Goal: Task Accomplishment & Management: Use online tool/utility

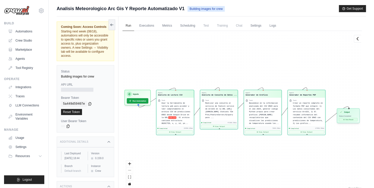
click at [345, 119] on button "View Result" at bounding box center [348, 119] width 18 height 3
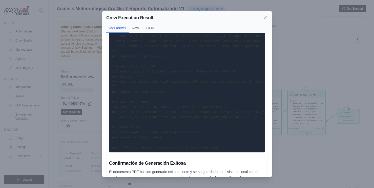
scroll to position [420, 0]
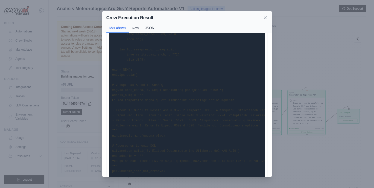
click at [154, 28] on button "JSON" at bounding box center [149, 28] width 15 height 10
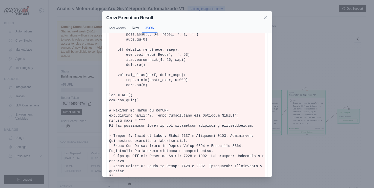
click at [141, 29] on button "Raw" at bounding box center [135, 28] width 13 height 10
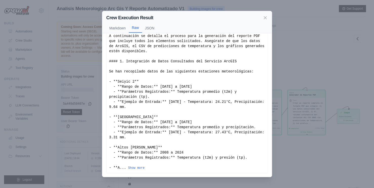
scroll to position [16, 0]
click at [125, 30] on button "Markdown" at bounding box center [117, 28] width 23 height 10
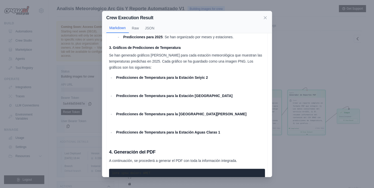
scroll to position [219, 0]
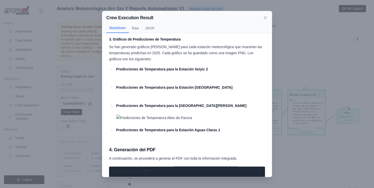
click at [116, 78] on img at bounding box center [116, 78] width 0 height 0
click at [115, 78] on li "Predicciones de Temperatura para la Estación Seiyic 2" at bounding box center [190, 72] width 150 height 12
drag, startPoint x: 115, startPoint y: 87, endPoint x: 162, endPoint y: 88, distance: 47.6
click at [162, 78] on li "Predicciones de Temperatura para la Estación Seiyic 2" at bounding box center [190, 72] width 150 height 12
click at [193, 78] on p "Predicciones de Temperatura para la Estación Seiyic 2" at bounding box center [190, 72] width 149 height 12
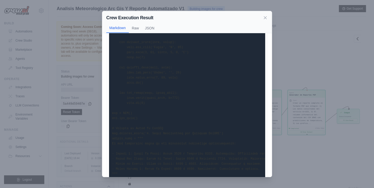
scroll to position [371, 0]
click at [153, 99] on pre at bounding box center [187, 150] width 156 height 272
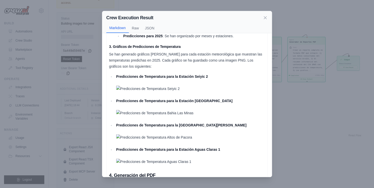
scroll to position [218, 0]
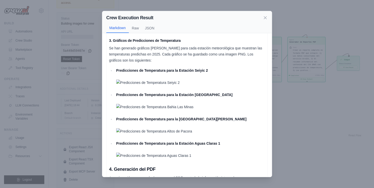
click at [265, 20] on div "Crew Execution Result" at bounding box center [186, 17] width 161 height 7
click at [262, 18] on div "Crew Execution Result" at bounding box center [186, 17] width 161 height 7
click at [264, 18] on icon at bounding box center [265, 17] width 5 height 5
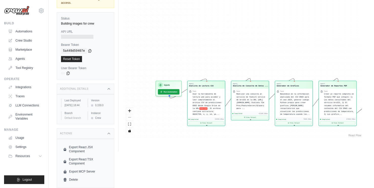
drag, startPoint x: 229, startPoint y: 80, endPoint x: 259, endPoint y: 121, distance: 51.0
click at [259, 121] on div "Agent Analista de Lectura CSV Task Usar la herramienta de lectura web para acce…" at bounding box center [241, 58] width 239 height 160
click at [221, 118] on div "Completed 22658.85ms View Output" at bounding box center [206, 120] width 37 height 9
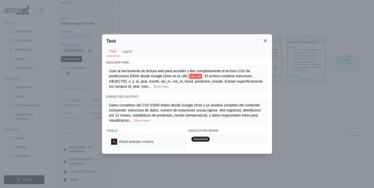
click at [267, 42] on icon at bounding box center [265, 40] width 5 height 5
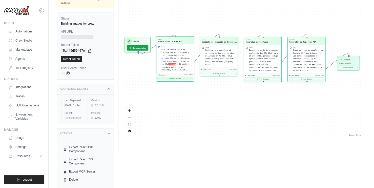
click at [169, 77] on button "View Output" at bounding box center [174, 78] width 35 height 3
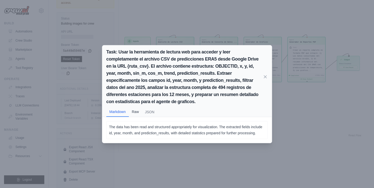
click at [134, 110] on button "Raw" at bounding box center [135, 112] width 13 height 10
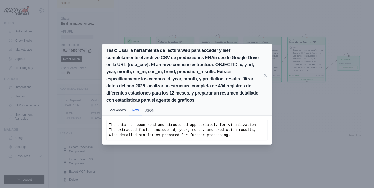
click at [125, 112] on button "Markdown" at bounding box center [117, 110] width 23 height 10
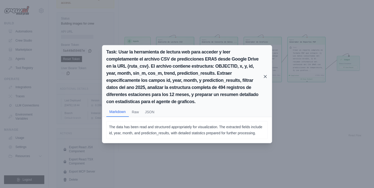
click at [267, 75] on icon at bounding box center [265, 76] width 5 height 5
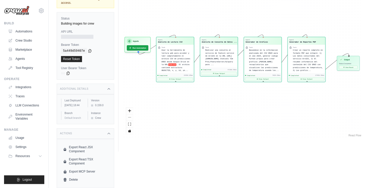
click at [218, 64] on div "Agent Analista de Lectura CSV Task Usar la herramienta de lectura web para acce…" at bounding box center [241, 58] width 239 height 160
click at [221, 71] on button "View Output" at bounding box center [218, 72] width 35 height 3
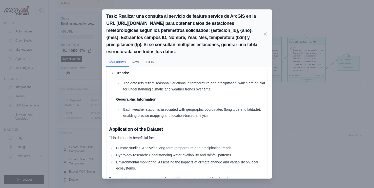
scroll to position [236, 0]
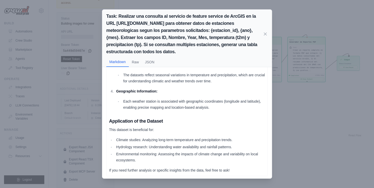
click at [287, 99] on div "Task: Realizar una consulta al servicio de feature service de ArcGIS en la URL …" at bounding box center [187, 94] width 374 height 188
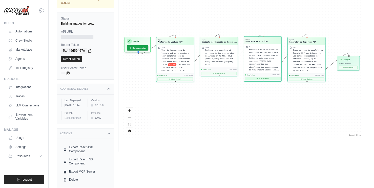
click at [261, 77] on button "View Output" at bounding box center [262, 78] width 35 height 3
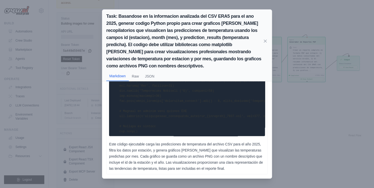
scroll to position [163, 0]
click at [311, 99] on div "Task: Basandose en la informacion analizada del CSV ERA5 para el ano 2025, gene…" at bounding box center [187, 94] width 374 height 188
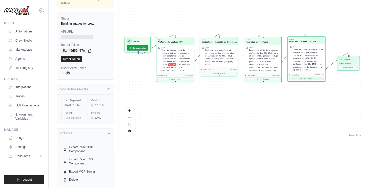
click at [312, 77] on button "View Output" at bounding box center [306, 78] width 35 height 3
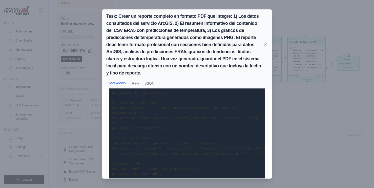
scroll to position [524, 0]
click at [310, 120] on div "Task: Crear un reporte completo en formato PDF que integre: 1) Los datos consul…" at bounding box center [187, 94] width 374 height 188
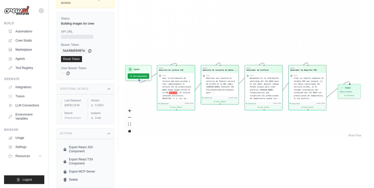
drag, startPoint x: 293, startPoint y: 109, endPoint x: 293, endPoint y: 137, distance: 28.6
click at [293, 137] on div "Run Executions Metrics Scheduling Test Training Chat Settings Logs 0 Running 0 …" at bounding box center [241, 58] width 247 height 188
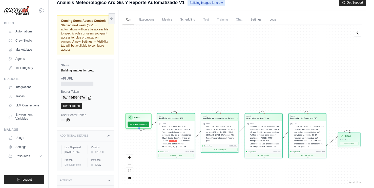
scroll to position [0, 0]
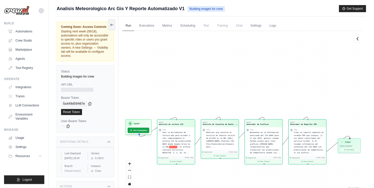
click at [146, 33] on div "Agent Analista de Lectura CSV Task Usar la herramienta de lectura web para acce…" at bounding box center [241, 111] width 239 height 160
click at [148, 27] on link "Executions" at bounding box center [146, 25] width 21 height 11
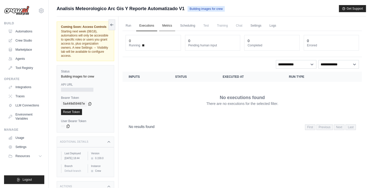
click at [169, 26] on link "Metrics" at bounding box center [167, 25] width 16 height 11
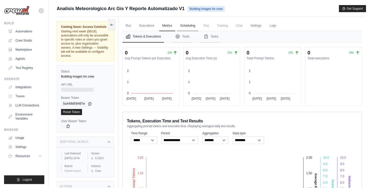
drag, startPoint x: 180, startPoint y: 26, endPoint x: 192, endPoint y: 27, distance: 11.9
click at [192, 27] on link "Scheduling" at bounding box center [187, 25] width 21 height 11
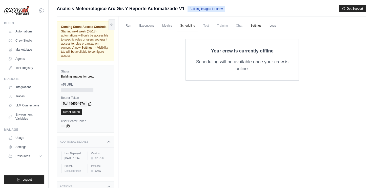
drag, startPoint x: 216, startPoint y: 30, endPoint x: 258, endPoint y: 29, distance: 42.5
click at [217, 30] on ul "Run Executions Metrics Scheduling Test Training Chat Settings Logs" at bounding box center [241, 25] width 239 height 10
click at [261, 29] on link "Settings" at bounding box center [255, 25] width 17 height 11
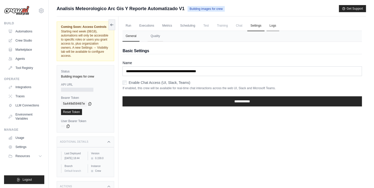
click at [279, 28] on link "Logs" at bounding box center [272, 25] width 13 height 11
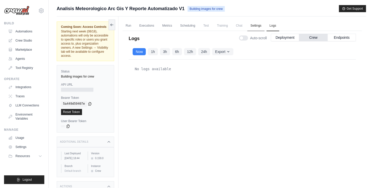
click at [259, 26] on link "Settings" at bounding box center [255, 25] width 17 height 11
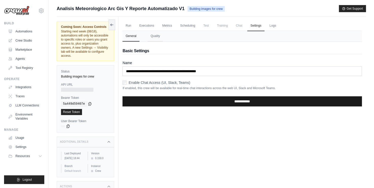
click at [222, 97] on input "**********" at bounding box center [241, 101] width 239 height 10
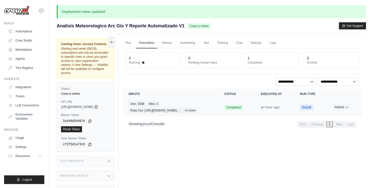
click at [329, 108] on td "Actions View Details Delete" at bounding box center [344, 107] width 36 height 16
click at [347, 109] on button "Actions" at bounding box center [341, 107] width 18 height 6
click at [211, 115] on section "Crew executions with inputs, status, execution time, run type, and actions Inpu…" at bounding box center [241, 110] width 239 height 42
click at [214, 107] on td "Ano: 2008 Mes: 3 Ruta Csv: [URL][DOMAIN_NAME]… +1 more" at bounding box center [170, 107] width 96 height 16
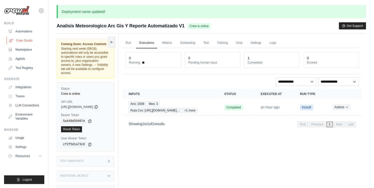
click at [14, 37] on link "Crew Studio" at bounding box center [26, 40] width 38 height 8
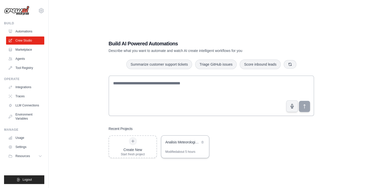
click at [183, 143] on div "Analisis Meteorologico ArcGIS y Reporte Automatizado" at bounding box center [182, 141] width 35 height 5
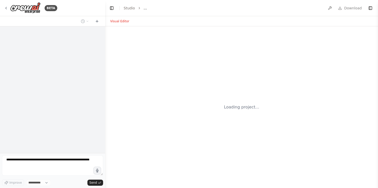
select select "****"
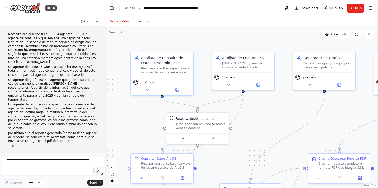
scroll to position [2959, 0]
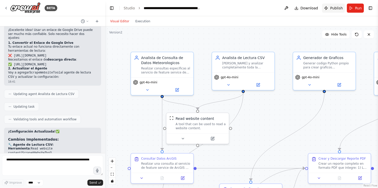
click at [336, 8] on span "Publish" at bounding box center [336, 8] width 13 height 5
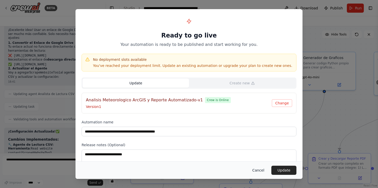
click at [262, 172] on button "Cancel" at bounding box center [258, 170] width 20 height 9
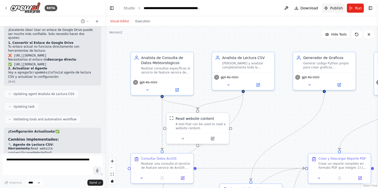
click at [330, 10] on button "Publish" at bounding box center [333, 8] width 23 height 9
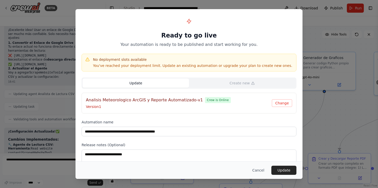
click at [154, 84] on button "Update" at bounding box center [135, 82] width 106 height 9
click at [356, 60] on div "**********" at bounding box center [189, 94] width 378 height 188
click at [260, 171] on button "Cancel" at bounding box center [258, 170] width 20 height 9
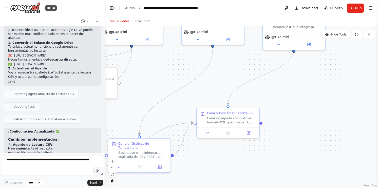
drag, startPoint x: 283, startPoint y: 110, endPoint x: 169, endPoint y: 64, distance: 122.2
click at [169, 64] on div ".deletable-edge-delete-btn { width: 20px; height: 20px; border: 0px solid #ffff…" at bounding box center [241, 106] width 273 height 161
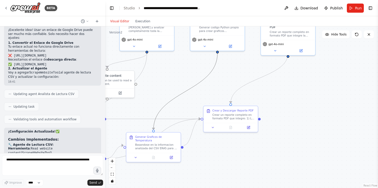
drag, startPoint x: 212, startPoint y: 75, endPoint x: 232, endPoint y: 80, distance: 21.2
click at [232, 80] on div ".deletable-edge-delete-btn { width: 20px; height: 20px; border: 0px solid #ffff…" at bounding box center [241, 106] width 273 height 161
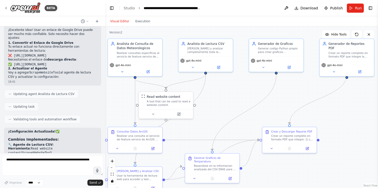
drag, startPoint x: 233, startPoint y: 69, endPoint x: 302, endPoint y: 90, distance: 72.4
click at [302, 90] on div ".deletable-edge-delete-btn { width: 20px; height: 20px; border: 0px solid #ffff…" at bounding box center [241, 106] width 273 height 161
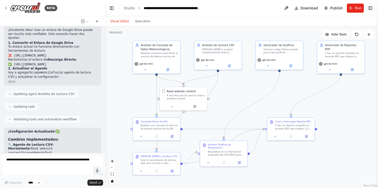
drag, startPoint x: 303, startPoint y: 89, endPoint x: 294, endPoint y: 85, distance: 10.1
click at [294, 85] on div ".deletable-edge-delete-btn { width: 20px; height: 20px; border: 0px solid #ffff…" at bounding box center [241, 106] width 273 height 161
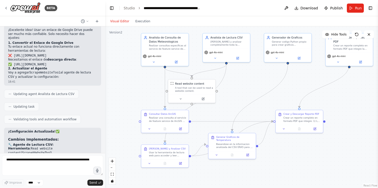
drag, startPoint x: 226, startPoint y: 88, endPoint x: 235, endPoint y: 81, distance: 11.3
click at [235, 81] on div ".deletable-edge-delete-btn { width: 20px; height: 20px; border: 0px solid #ffff…" at bounding box center [241, 106] width 273 height 161
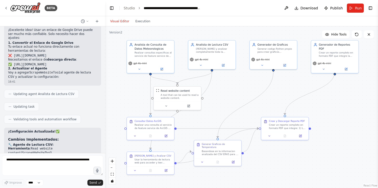
drag, startPoint x: 237, startPoint y: 80, endPoint x: 223, endPoint y: 87, distance: 16.1
click at [223, 87] on div ".deletable-edge-delete-btn { width: 20px; height: 20px; border: 0px solid #ffff…" at bounding box center [241, 106] width 273 height 161
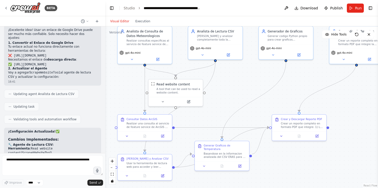
drag, startPoint x: 224, startPoint y: 86, endPoint x: 227, endPoint y: 80, distance: 6.3
click at [228, 80] on div ".deletable-edge-delete-btn { width: 20px; height: 20px; border: 0px solid #ffff…" at bounding box center [241, 106] width 273 height 161
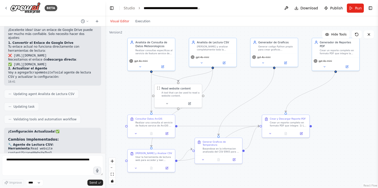
click at [288, 85] on div ".deletable-edge-delete-btn { width: 20px; height: 20px; border: 0px solid #ffff…" at bounding box center [241, 106] width 273 height 161
